Goal: Navigation & Orientation: Find specific page/section

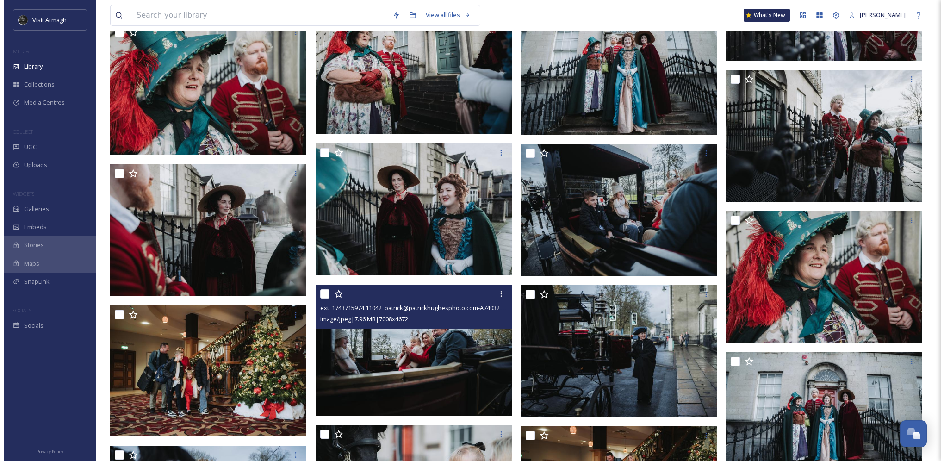
scroll to position [18352, 0]
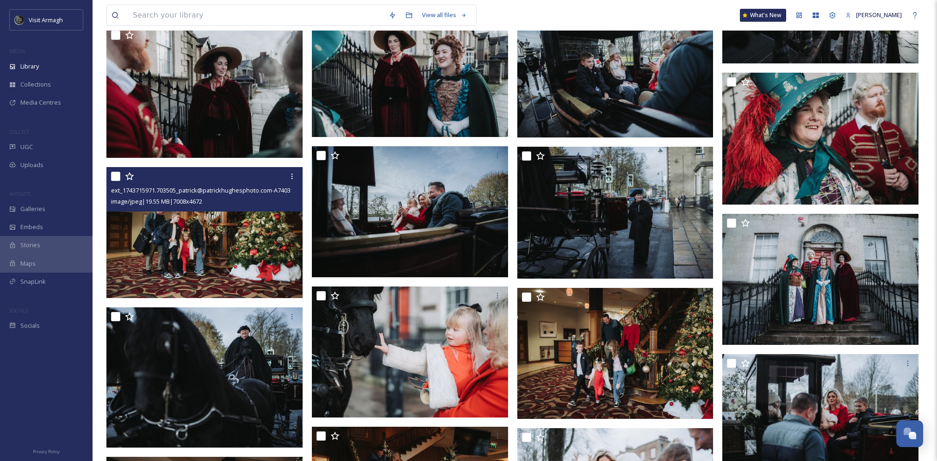
click at [181, 234] on img at bounding box center [204, 232] width 196 height 131
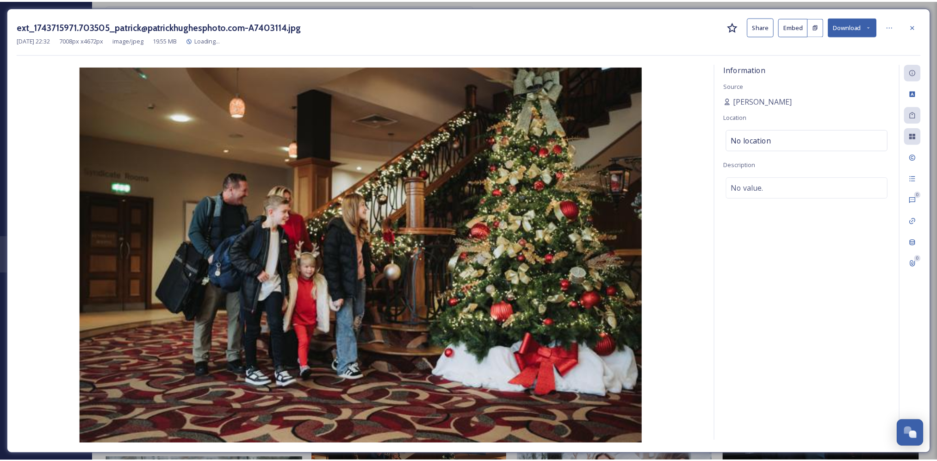
scroll to position [18353, 0]
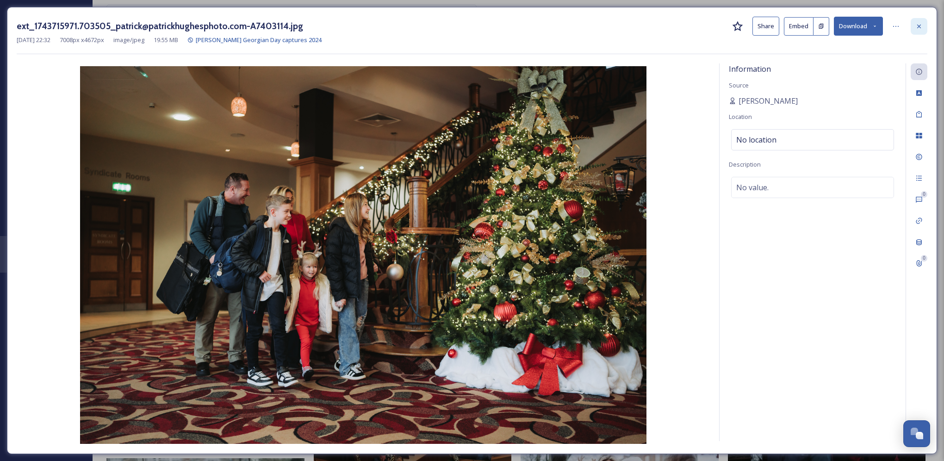
click at [924, 30] on div at bounding box center [919, 26] width 17 height 17
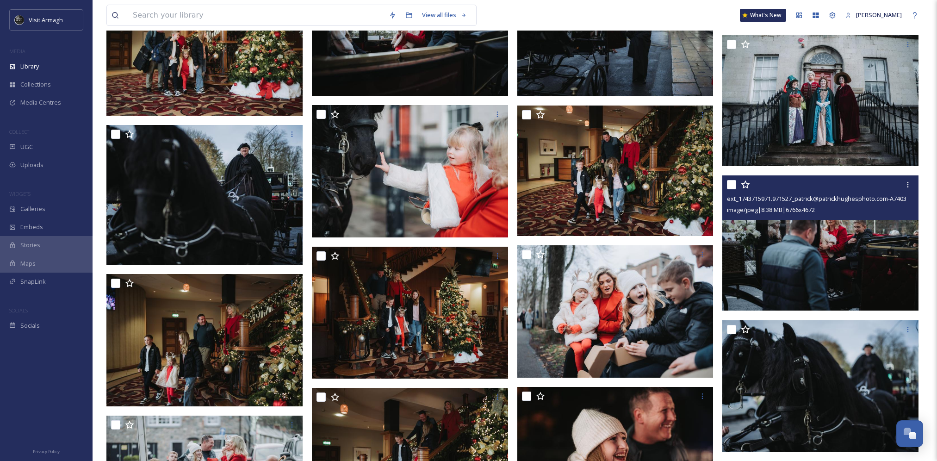
scroll to position [18538, 0]
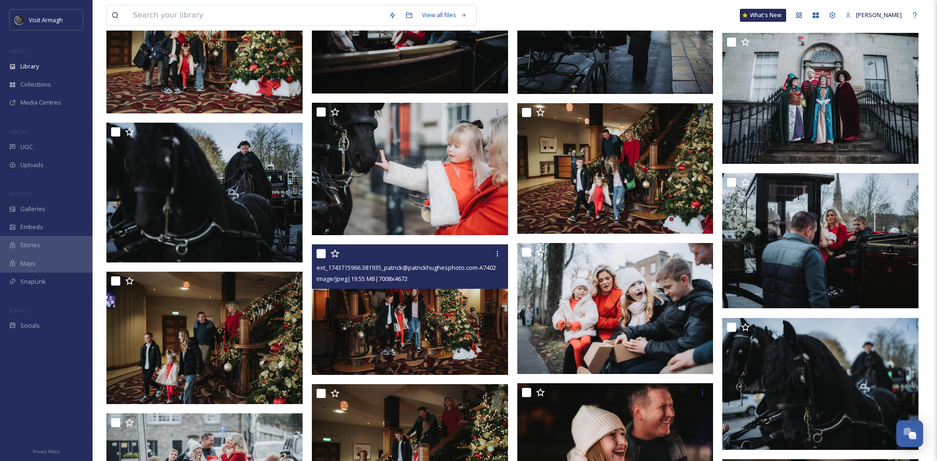
click at [419, 321] on img at bounding box center [410, 309] width 196 height 131
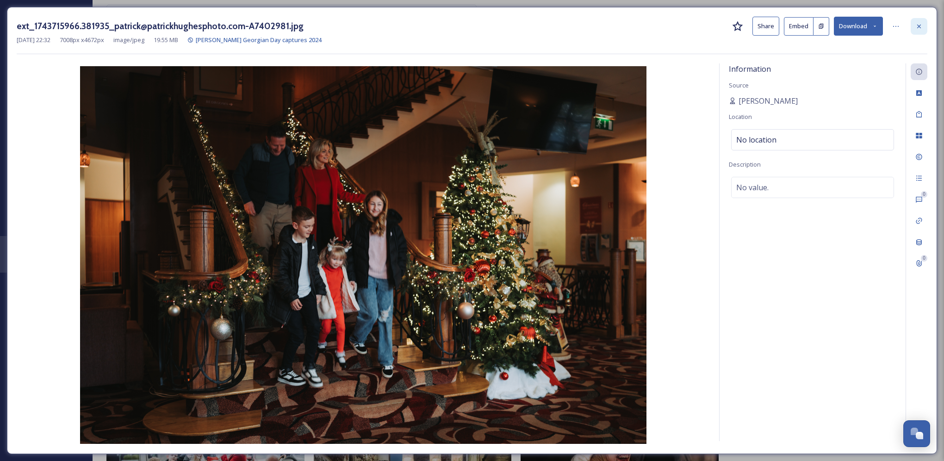
click at [916, 29] on icon at bounding box center [919, 26] width 7 height 7
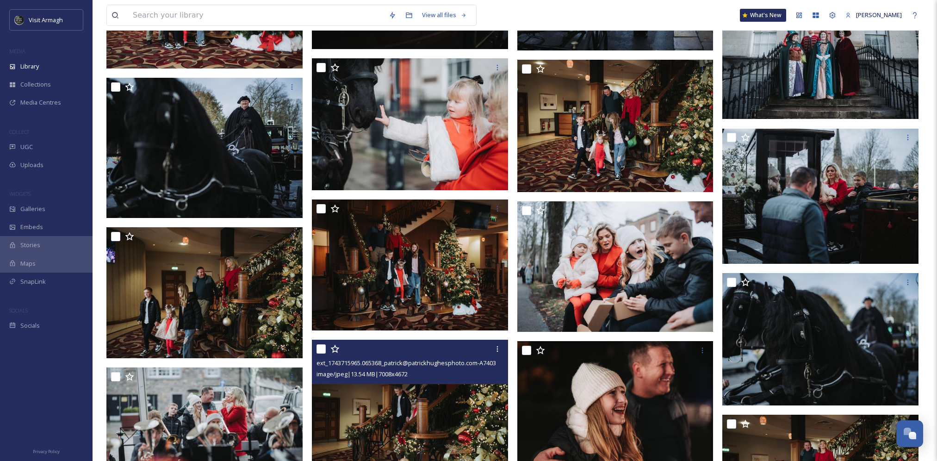
scroll to position [18538, 0]
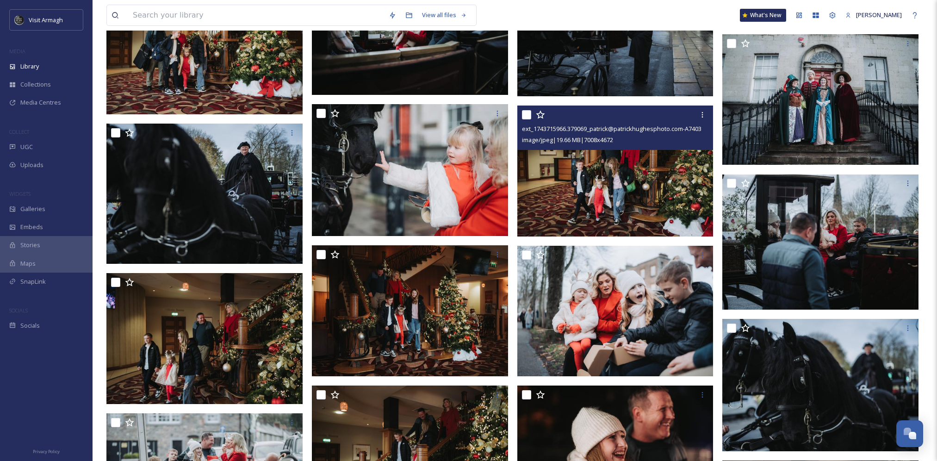
click at [642, 180] on img at bounding box center [615, 171] width 196 height 131
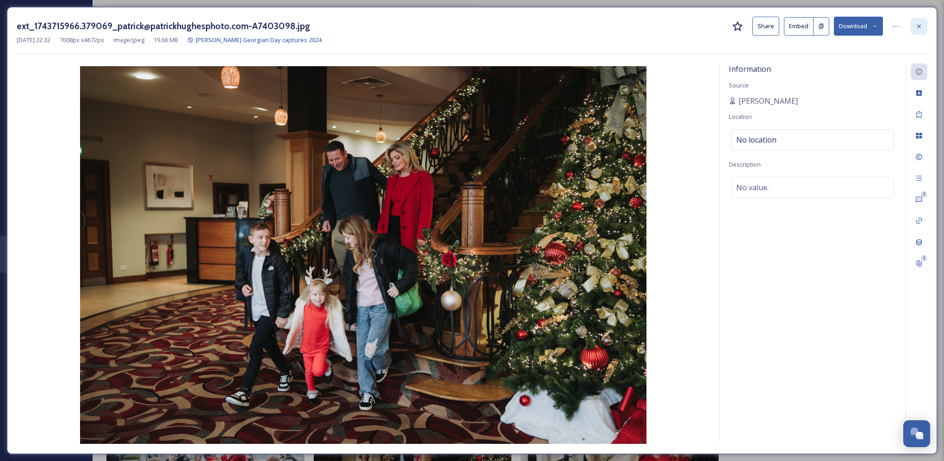
click at [919, 29] on icon at bounding box center [919, 26] width 7 height 7
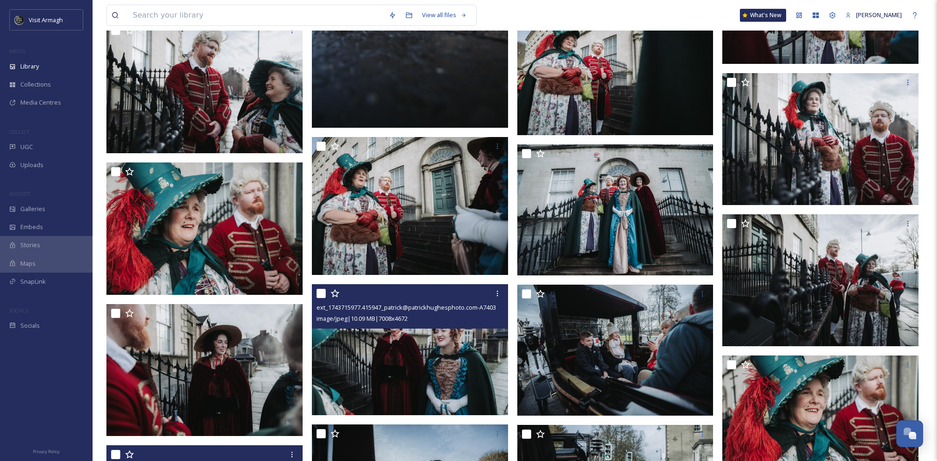
scroll to position [18214, 0]
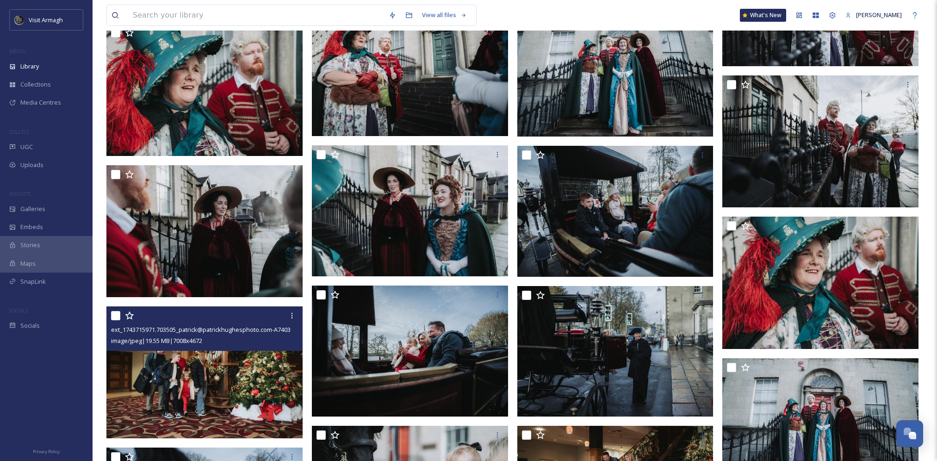
click at [133, 386] on img at bounding box center [205, 372] width 198 height 132
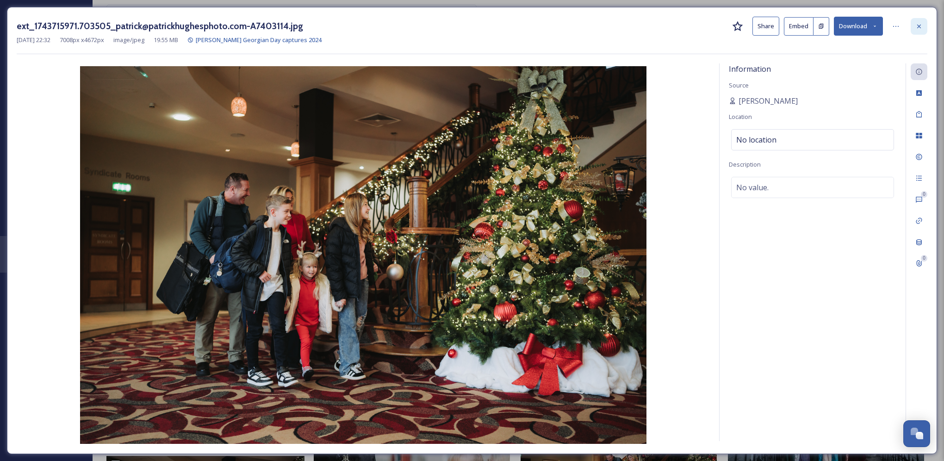
click at [921, 31] on div at bounding box center [919, 26] width 17 height 17
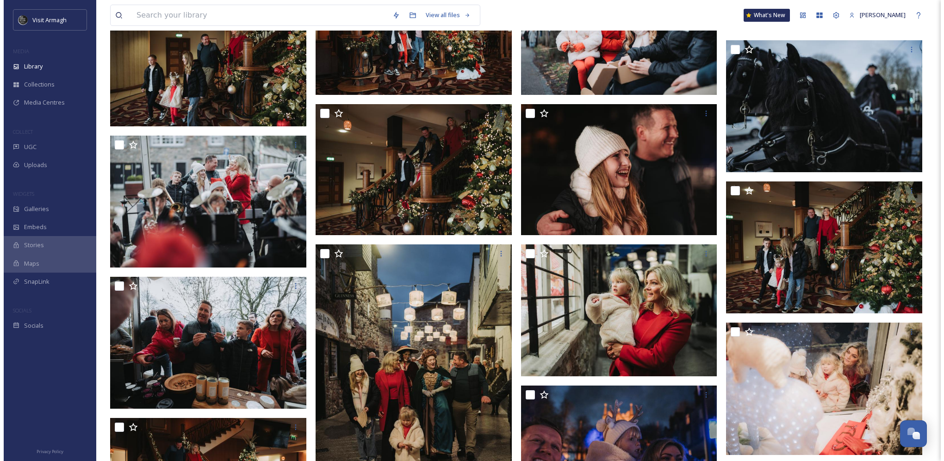
scroll to position [18862, 0]
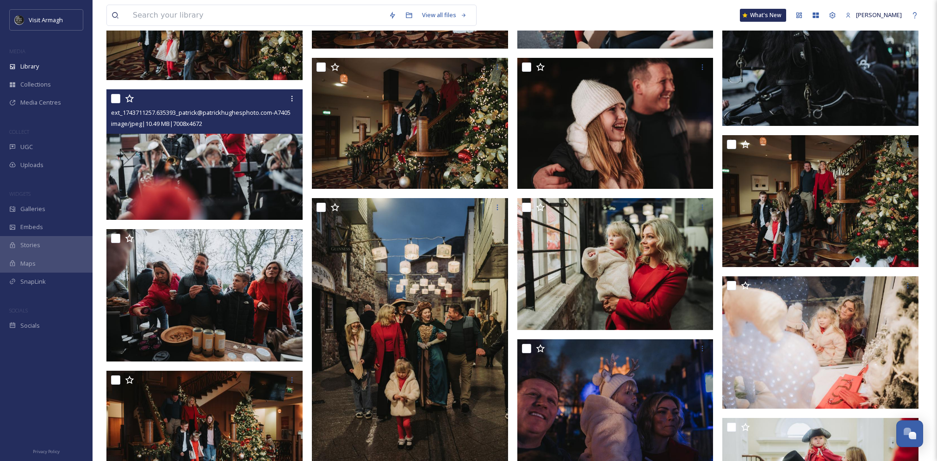
click at [225, 167] on img at bounding box center [204, 154] width 196 height 131
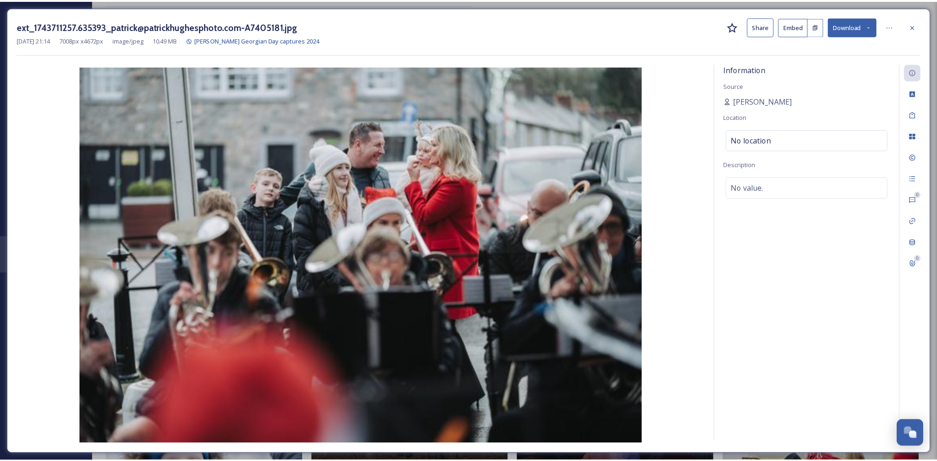
scroll to position [18864, 0]
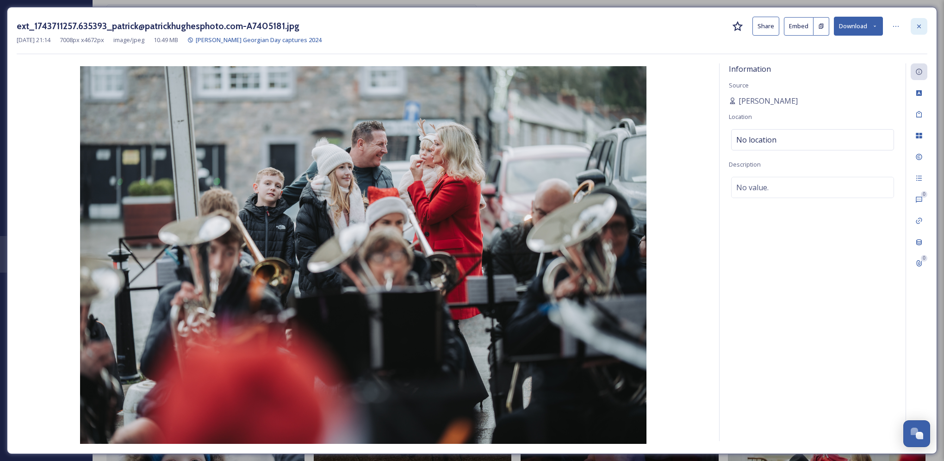
click at [918, 29] on icon at bounding box center [919, 26] width 7 height 7
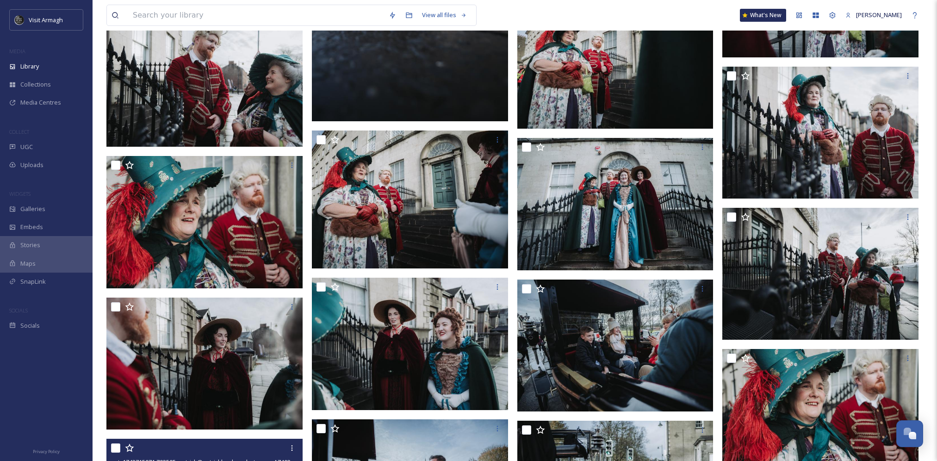
scroll to position [18077, 0]
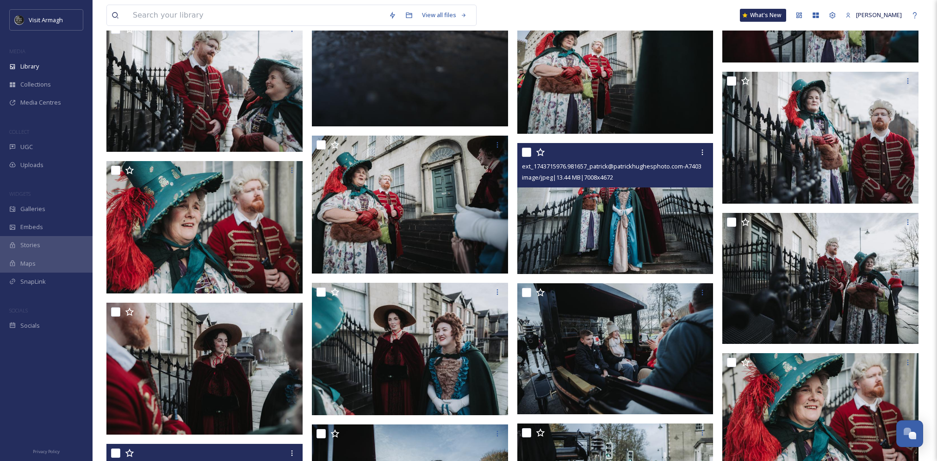
click at [602, 195] on img at bounding box center [615, 208] width 196 height 131
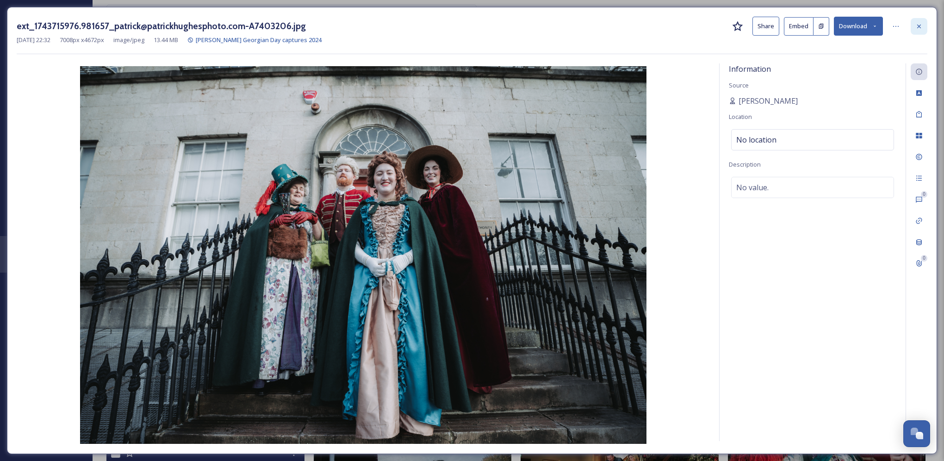
click at [921, 26] on icon at bounding box center [919, 26] width 7 height 7
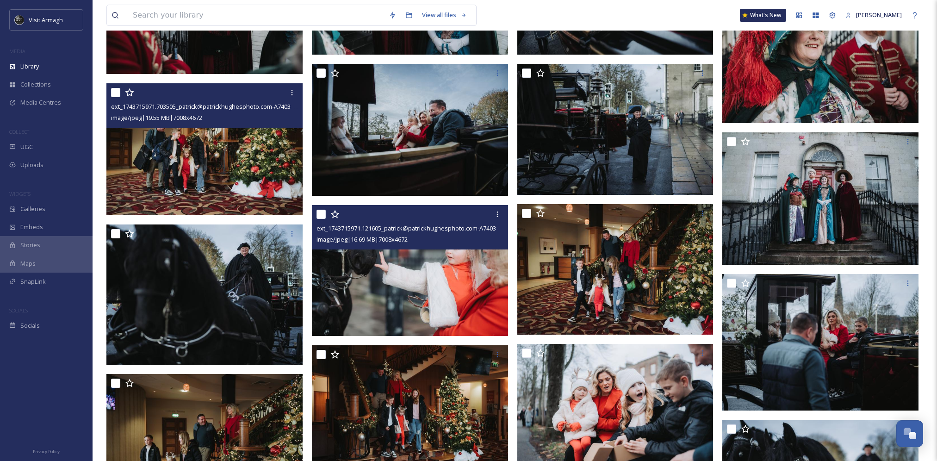
scroll to position [18447, 0]
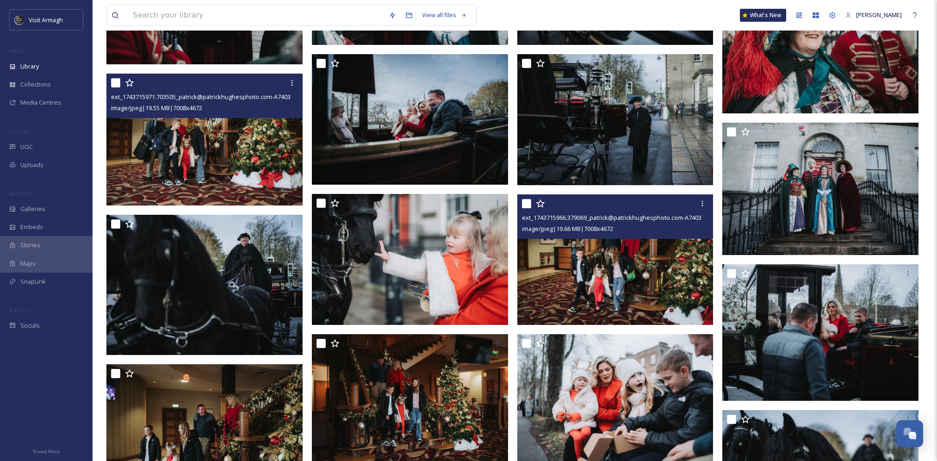
click at [611, 257] on img at bounding box center [615, 259] width 196 height 131
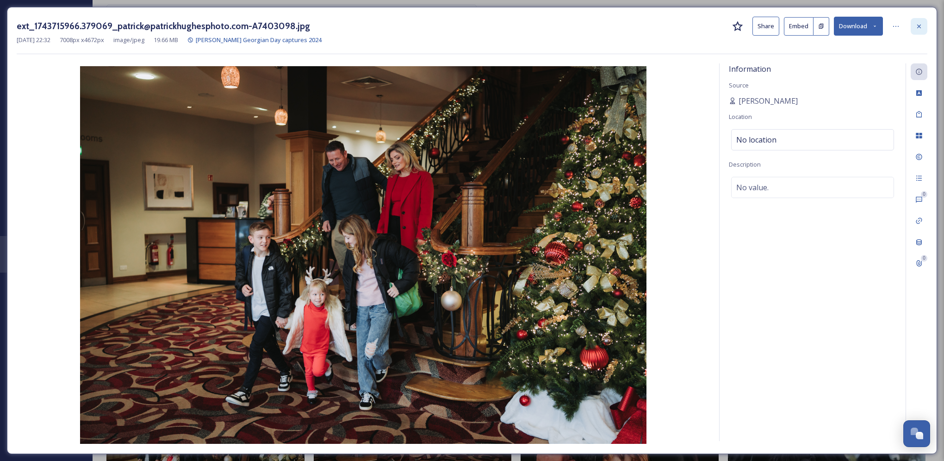
click at [920, 34] on div at bounding box center [919, 26] width 17 height 17
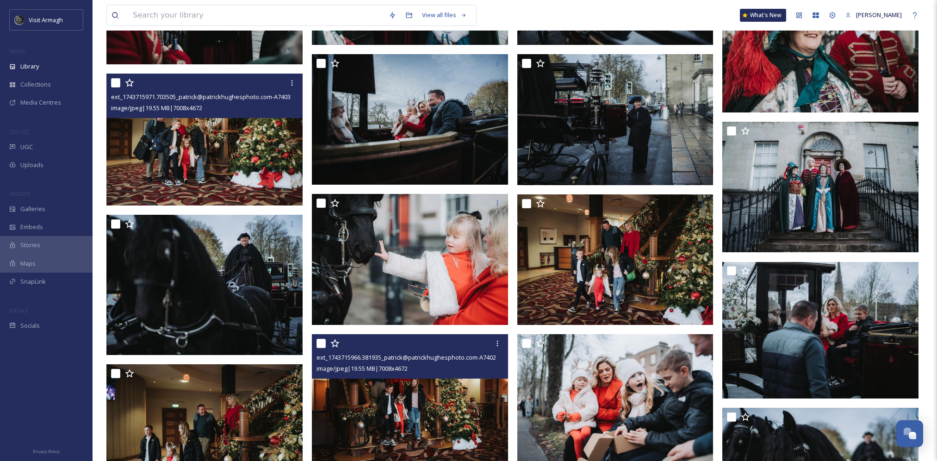
click at [397, 369] on span "image/jpeg | 19.55 MB | 7008 x 4672" at bounding box center [362, 368] width 91 height 8
click at [437, 397] on img at bounding box center [410, 399] width 196 height 131
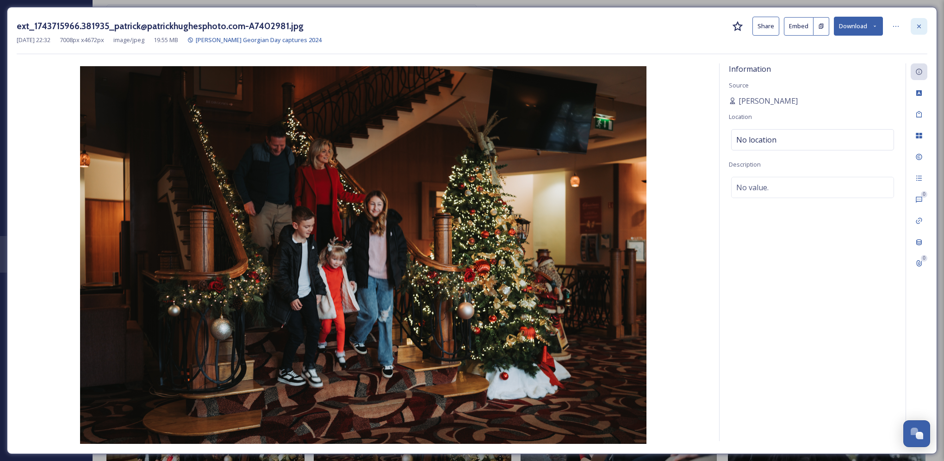
click at [920, 33] on div at bounding box center [919, 26] width 17 height 17
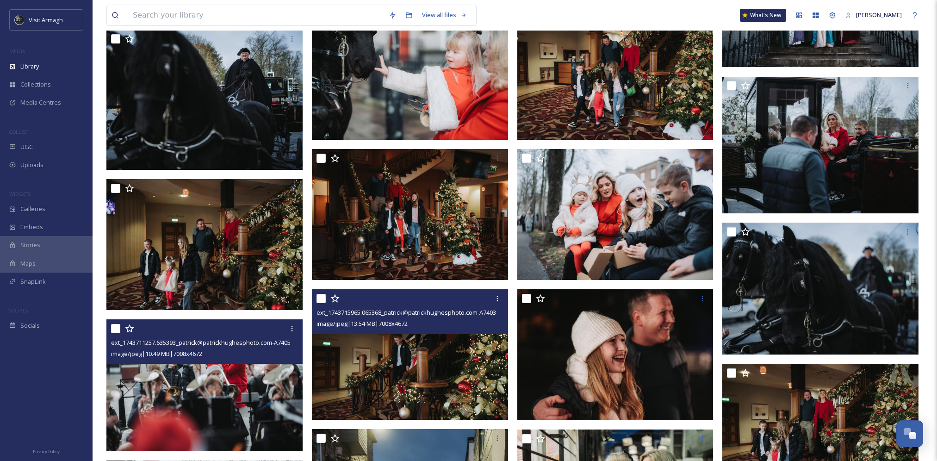
scroll to position [18447, 0]
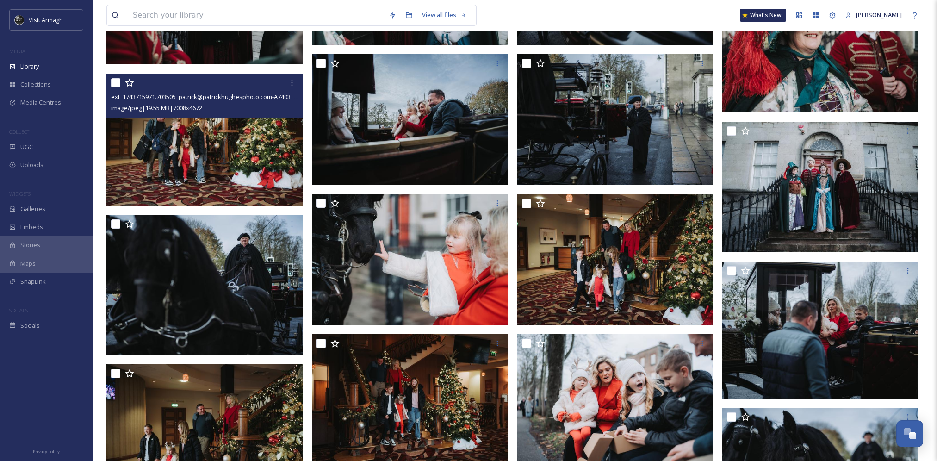
click at [271, 147] on img at bounding box center [205, 140] width 198 height 132
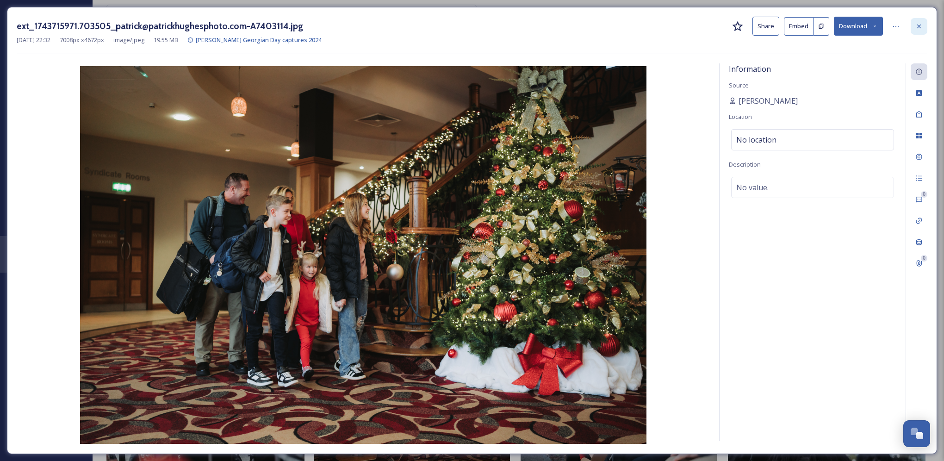
click at [922, 31] on div at bounding box center [919, 26] width 17 height 17
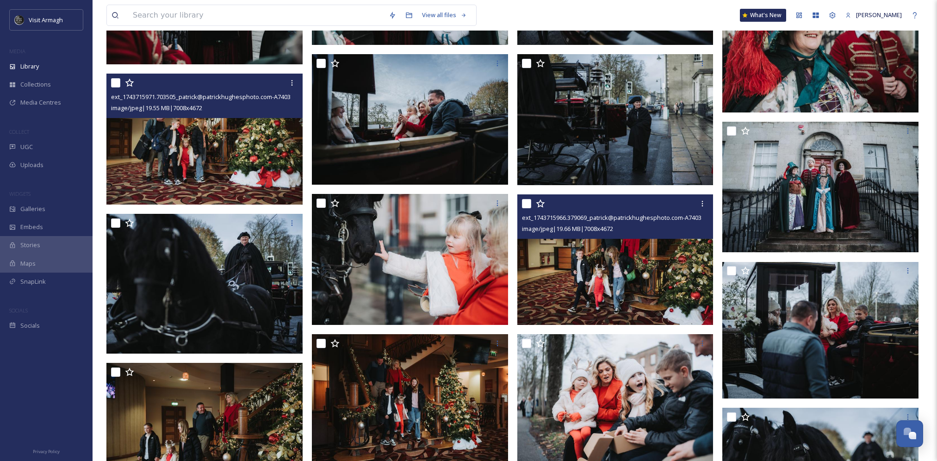
click at [592, 263] on img at bounding box center [615, 259] width 196 height 131
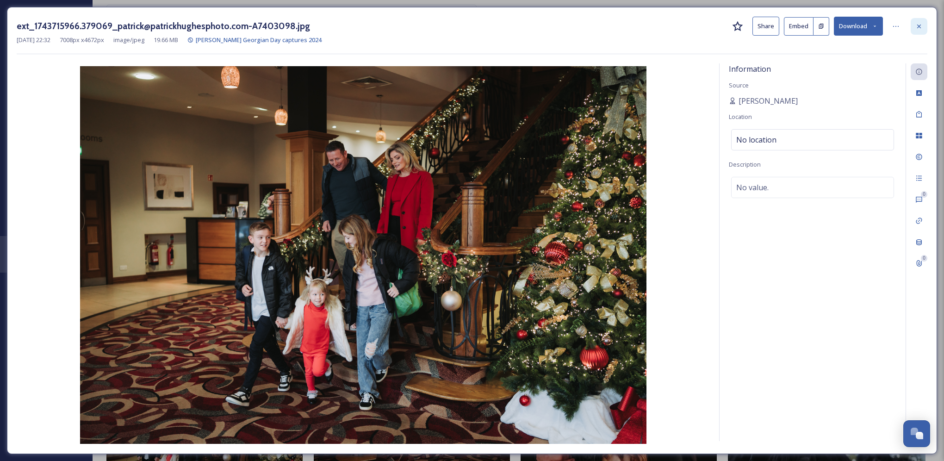
click at [918, 29] on icon at bounding box center [919, 26] width 7 height 7
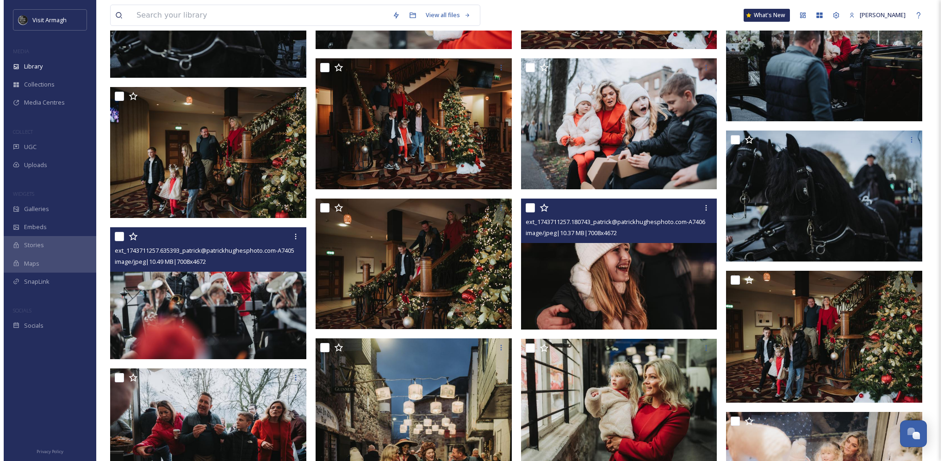
scroll to position [18725, 0]
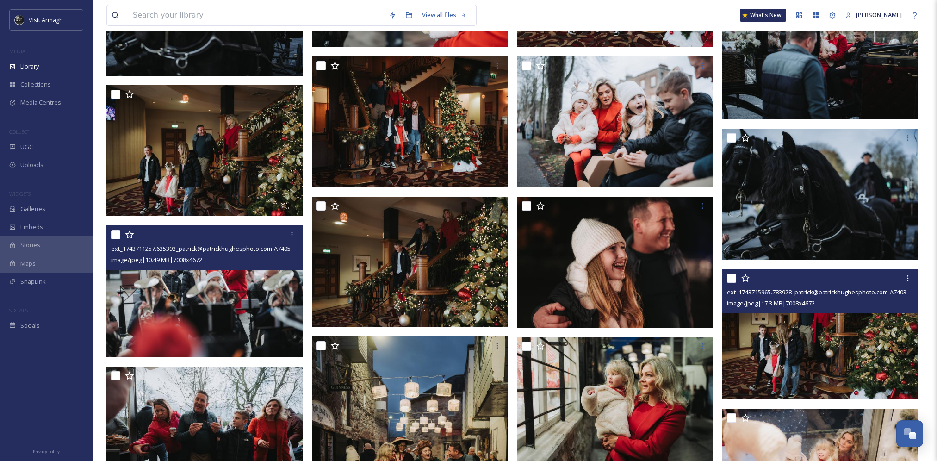
click at [826, 317] on img at bounding box center [821, 334] width 196 height 131
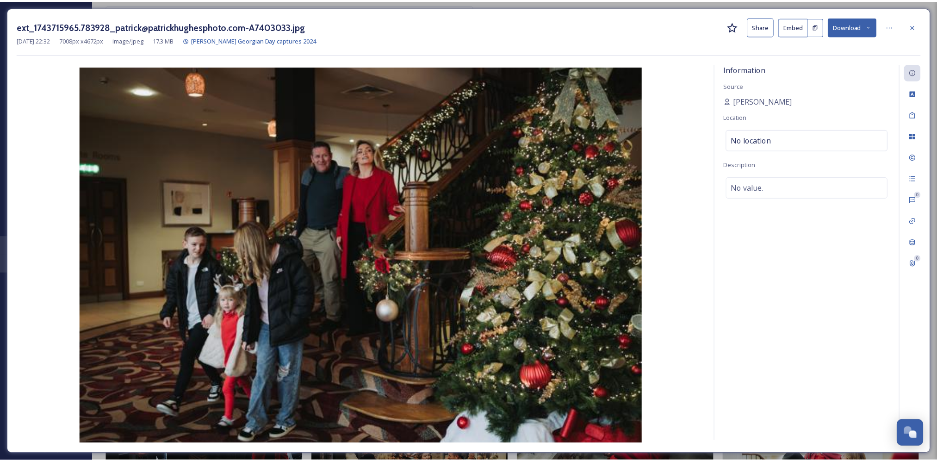
scroll to position [18726, 0]
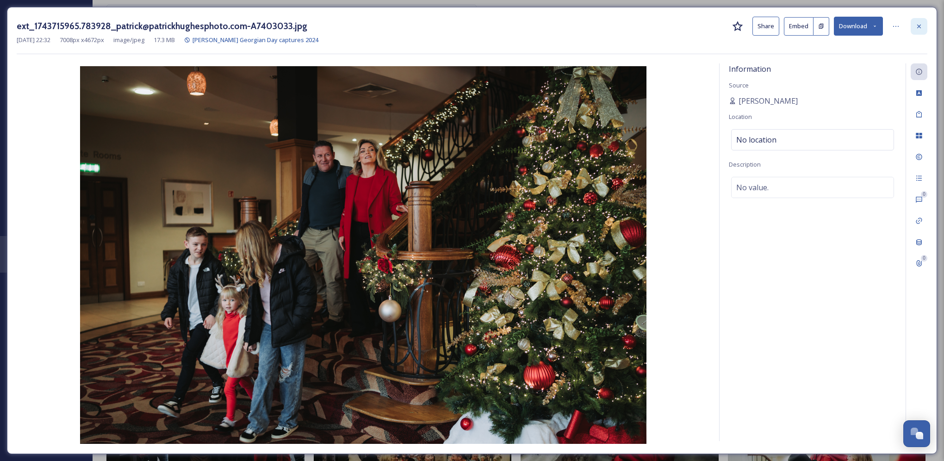
click at [916, 27] on icon at bounding box center [919, 26] width 7 height 7
